Goal: Transaction & Acquisition: Book appointment/travel/reservation

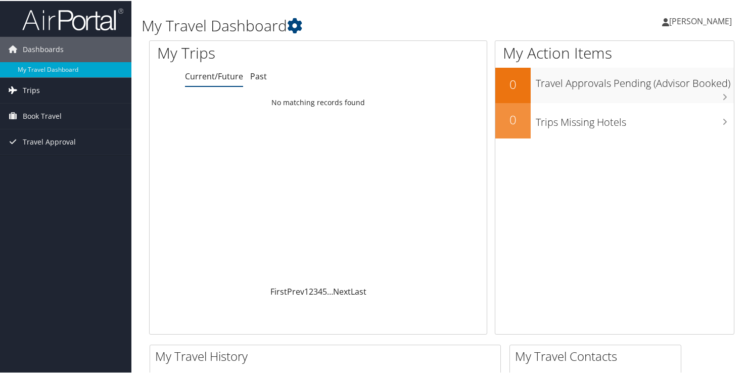
click at [29, 88] on span "Trips" at bounding box center [31, 89] width 17 height 25
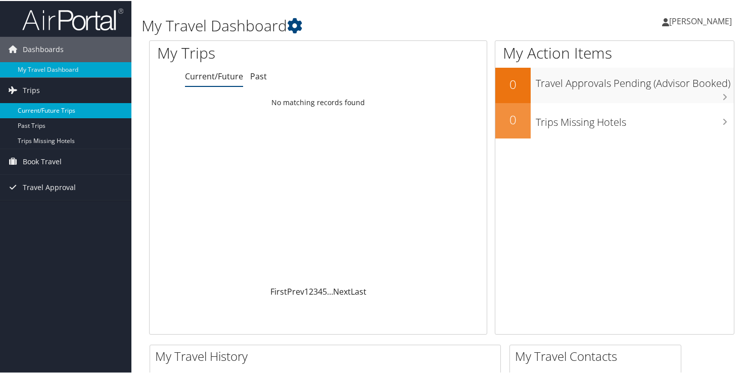
click at [40, 108] on link "Current/Future Trips" at bounding box center [65, 109] width 131 height 15
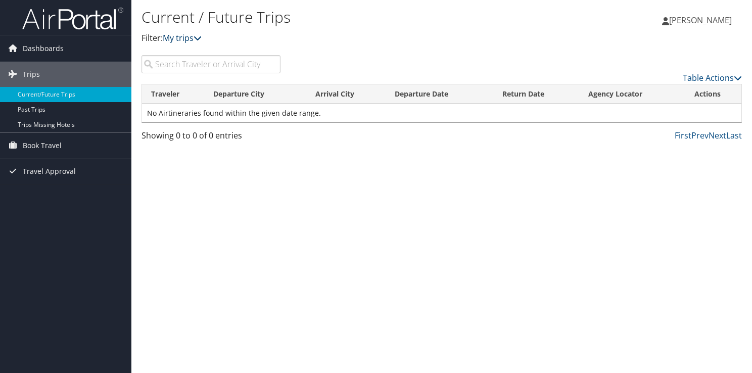
click at [202, 38] on icon at bounding box center [197, 38] width 8 height 8
click at [42, 143] on span "Book Travel" at bounding box center [42, 145] width 39 height 25
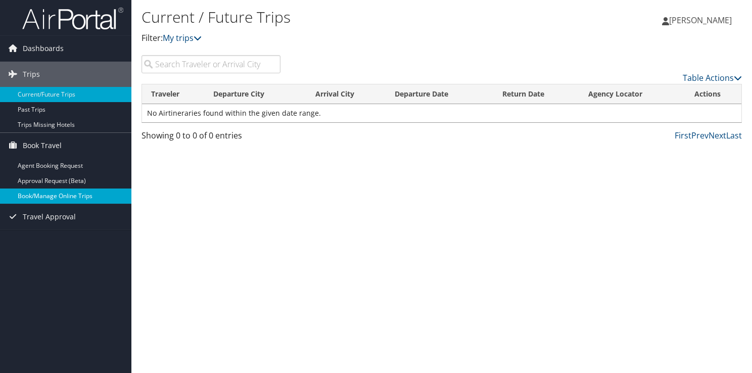
click at [53, 197] on link "Book/Manage Online Trips" at bounding box center [65, 195] width 131 height 15
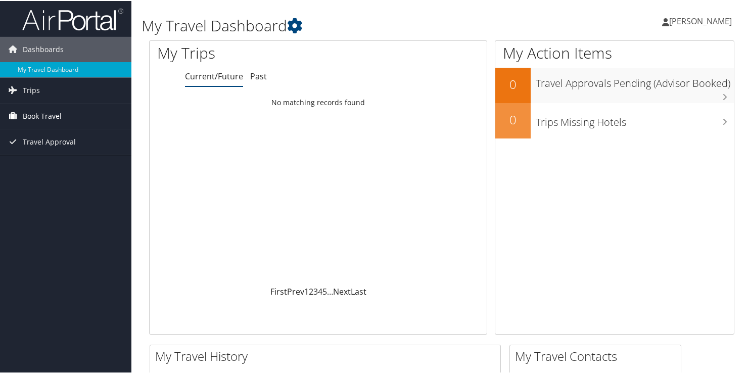
click at [34, 115] on span "Book Travel" at bounding box center [42, 115] width 39 height 25
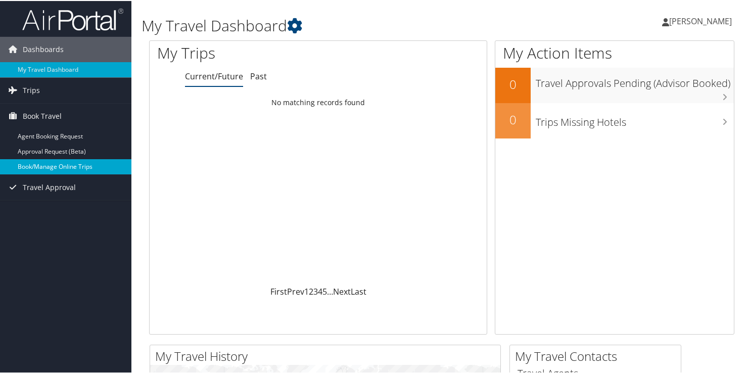
click at [53, 165] on link "Book/Manage Online Trips" at bounding box center [65, 165] width 131 height 15
